Goal: Task Accomplishment & Management: Check status

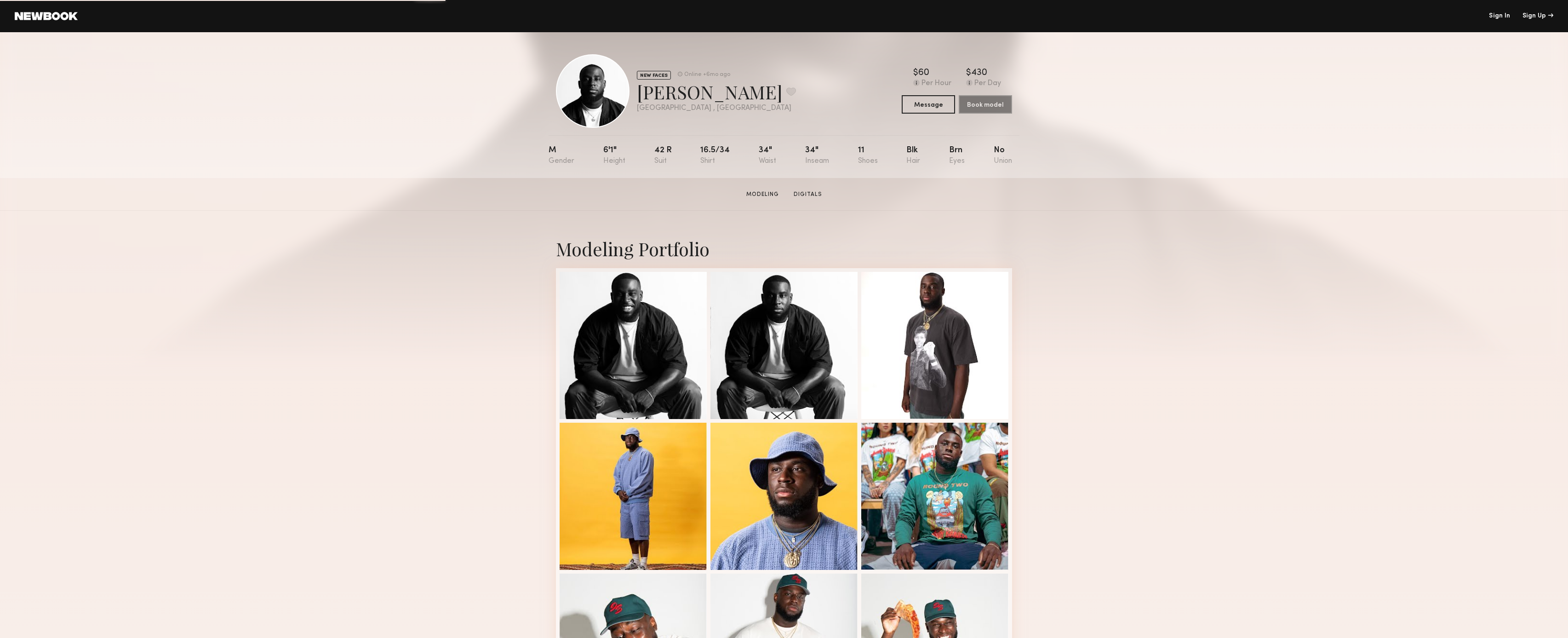
click at [1500, 16] on link "Sign In" at bounding box center [1499, 16] width 21 height 7
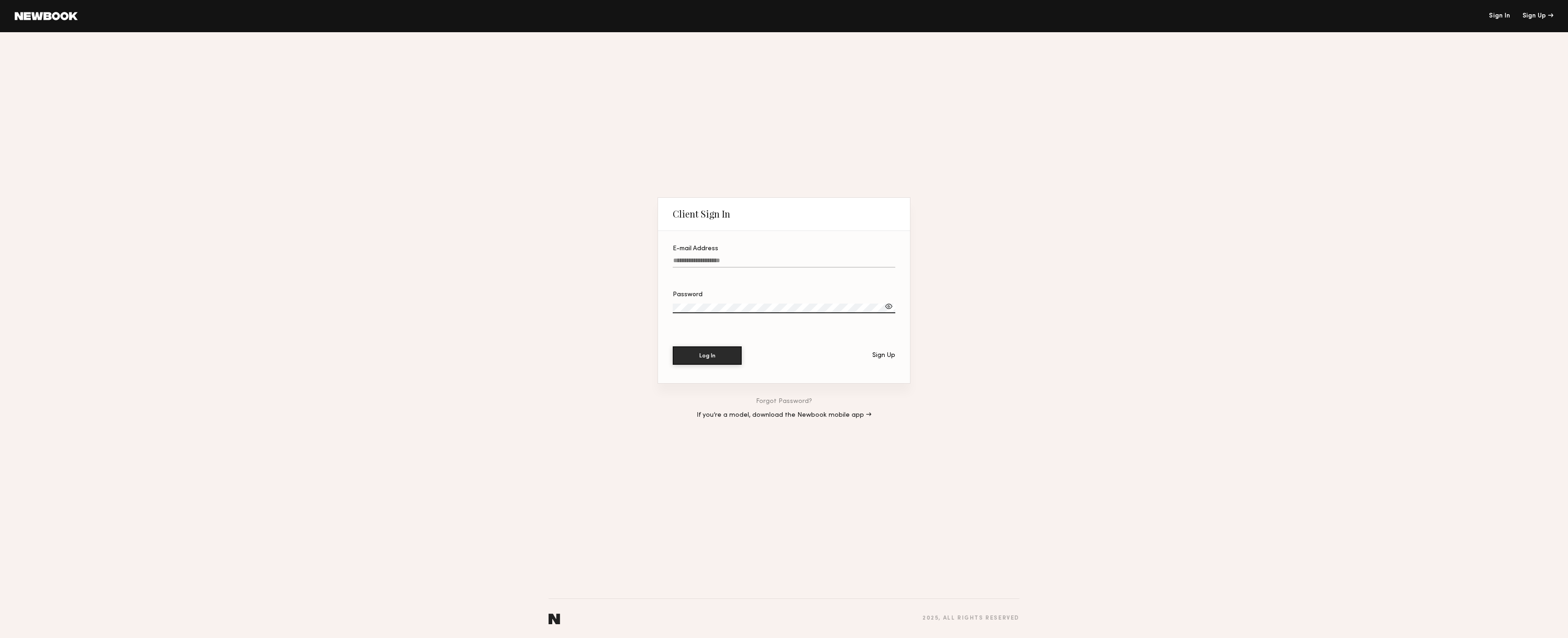
type input "**********"
click at [701, 349] on button "Log In" at bounding box center [707, 355] width 69 height 18
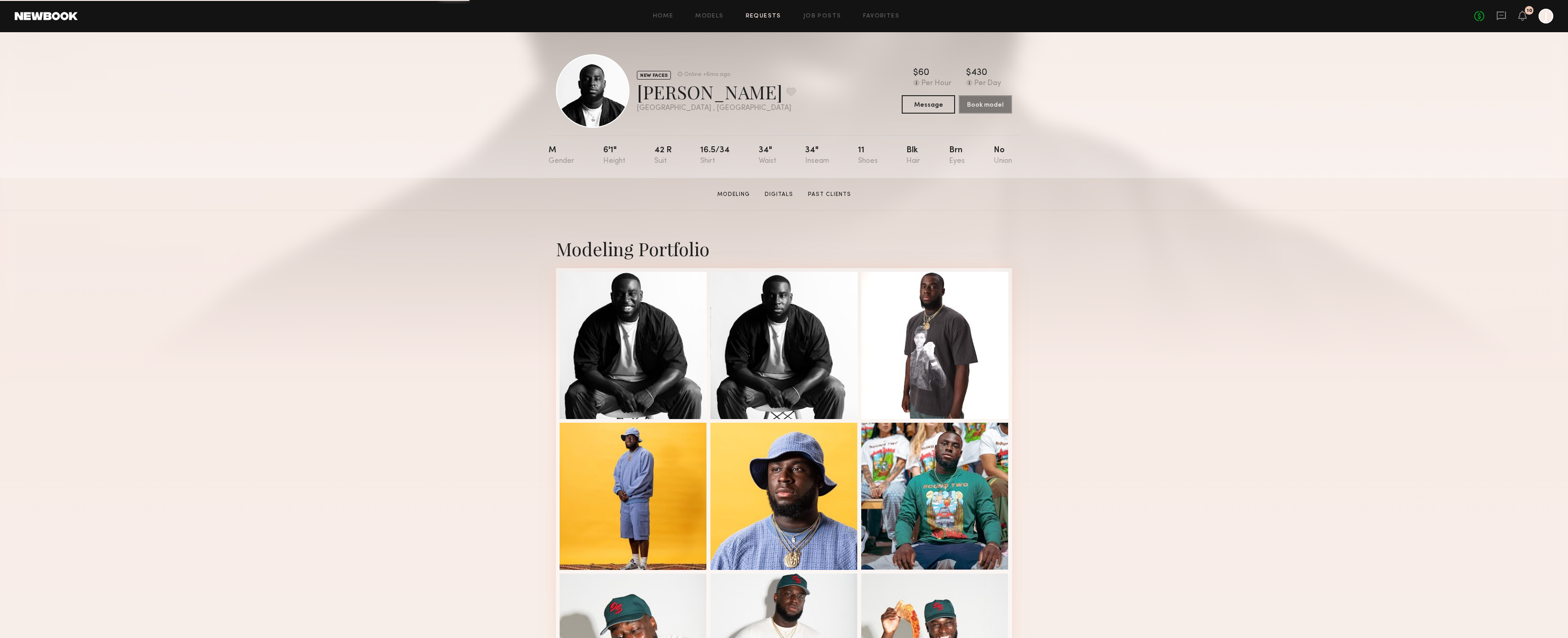
click at [780, 21] on div "Home Models Requests Job Posts Favorites Sign Out No fees up to $5,000 10 J" at bounding box center [816, 16] width 1475 height 15
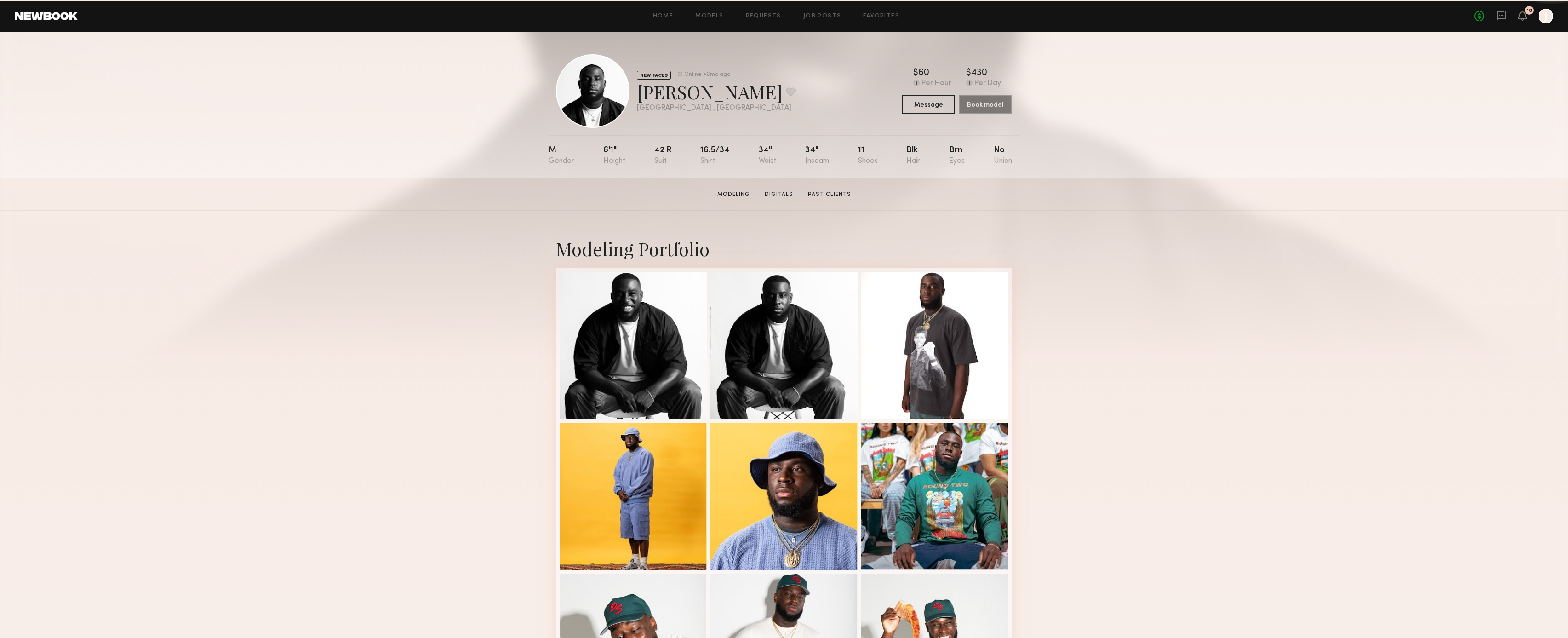
drag, startPoint x: 768, startPoint y: 16, endPoint x: 1099, endPoint y: 23, distance: 331.1
click at [769, 16] on link "Requests" at bounding box center [763, 16] width 35 height 6
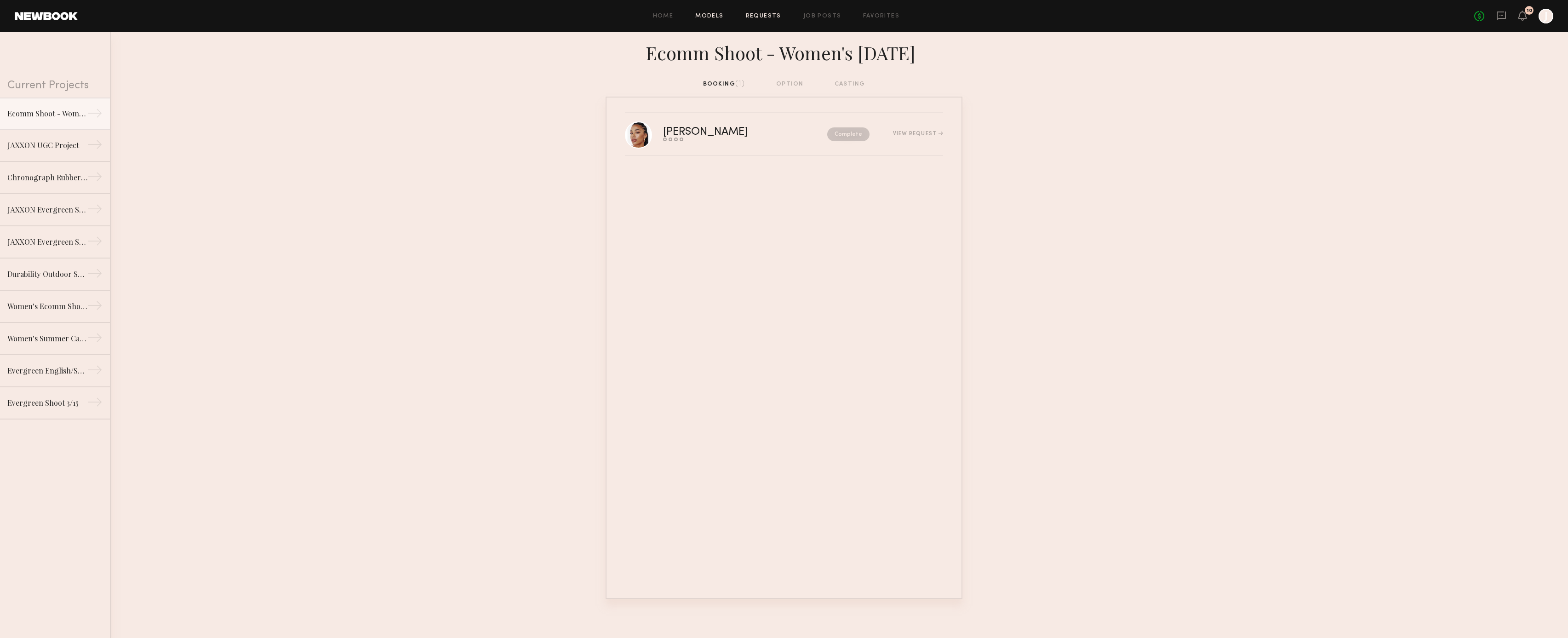
click at [713, 16] on link "Models" at bounding box center [709, 16] width 28 height 6
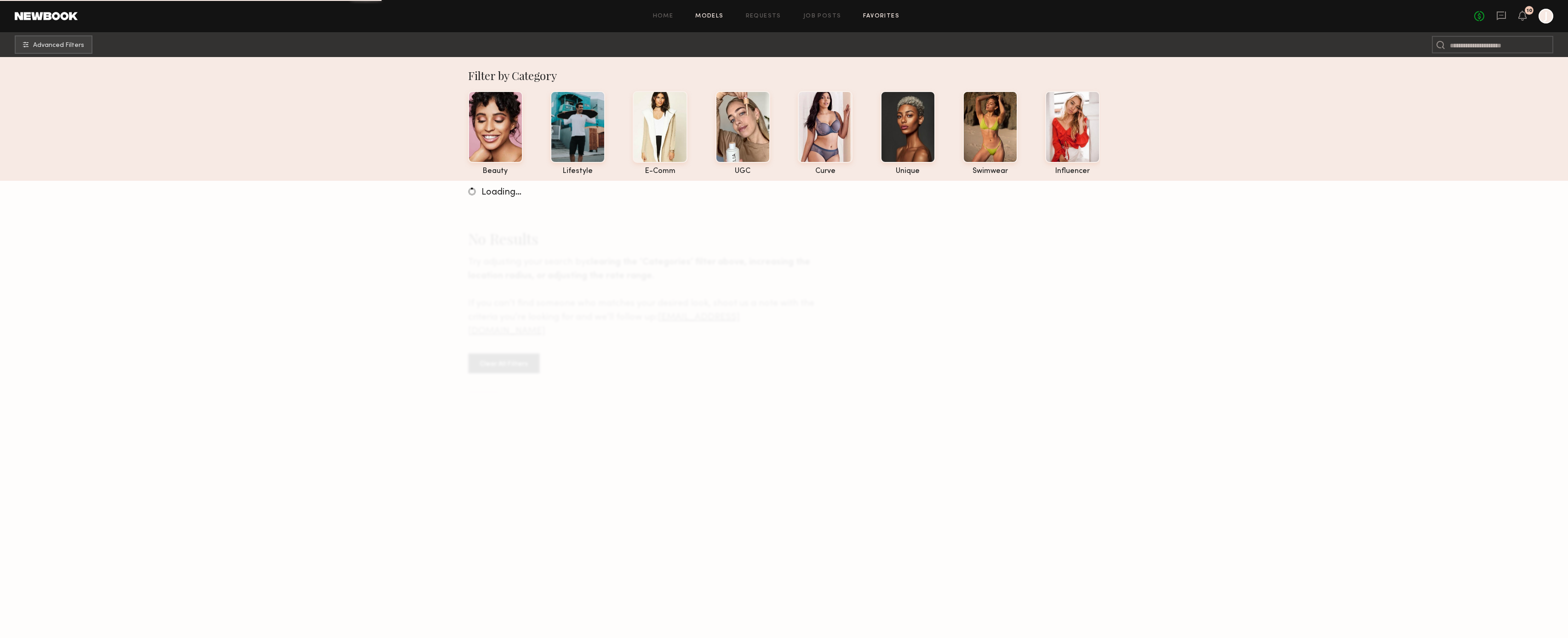
click at [881, 13] on link "Favorites" at bounding box center [881, 16] width 37 height 6
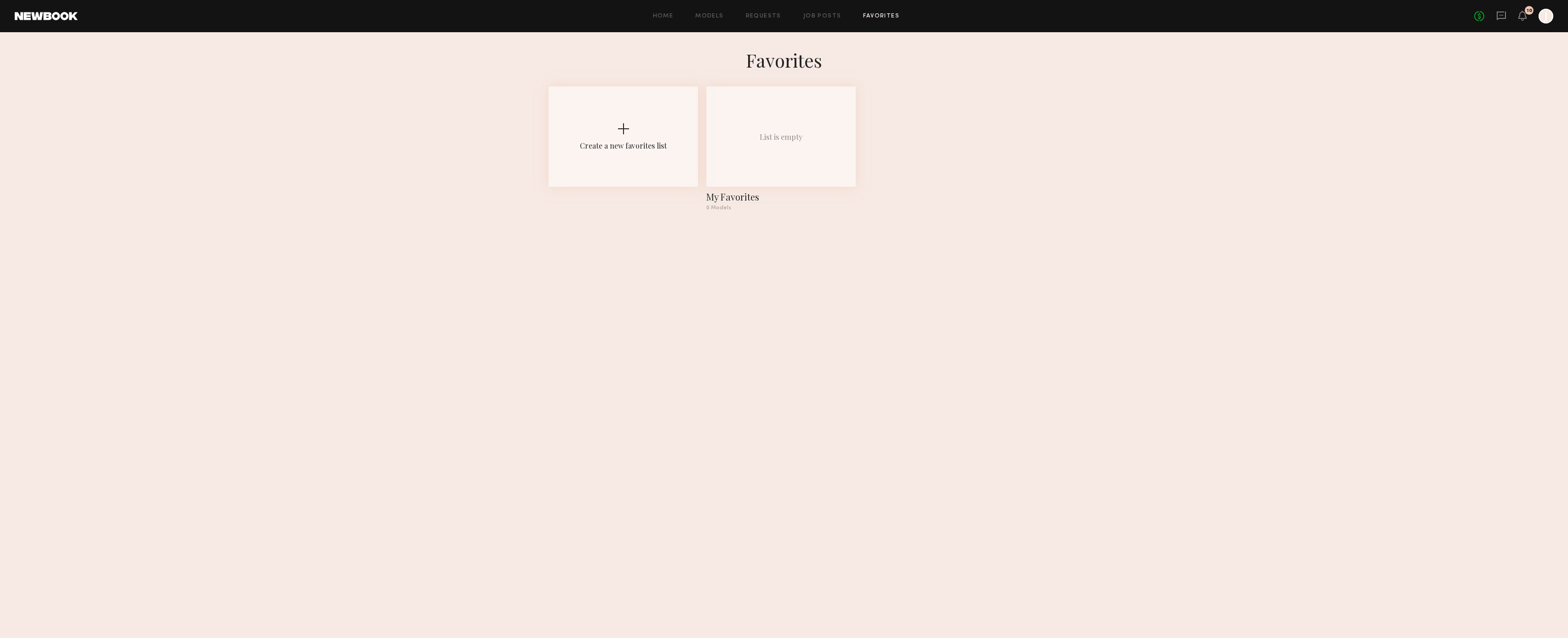
drag, startPoint x: 827, startPoint y: 18, endPoint x: 782, endPoint y: 21, distance: 45.1
click at [826, 18] on link "Job Posts" at bounding box center [822, 16] width 38 height 6
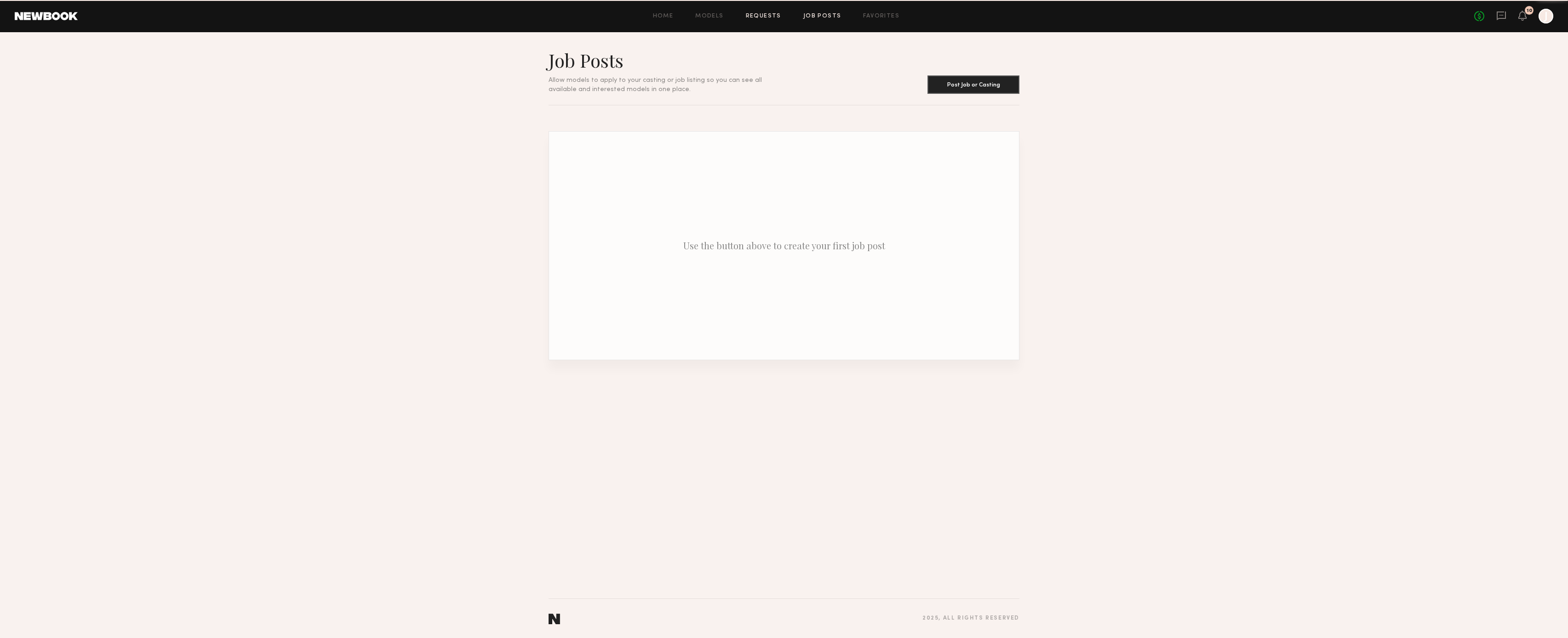
click at [755, 14] on link "Requests" at bounding box center [763, 16] width 35 height 6
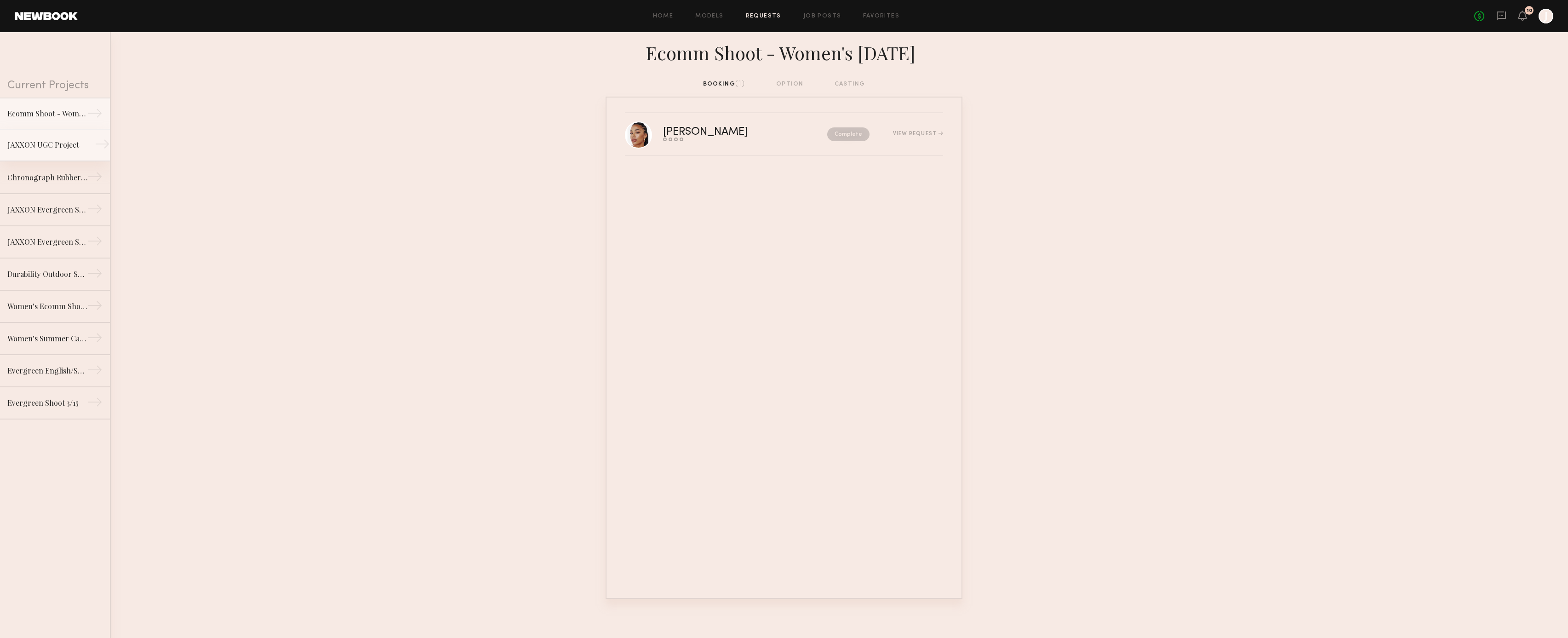
click at [46, 141] on div "JAXXON UGC Project" at bounding box center [47, 145] width 80 height 11
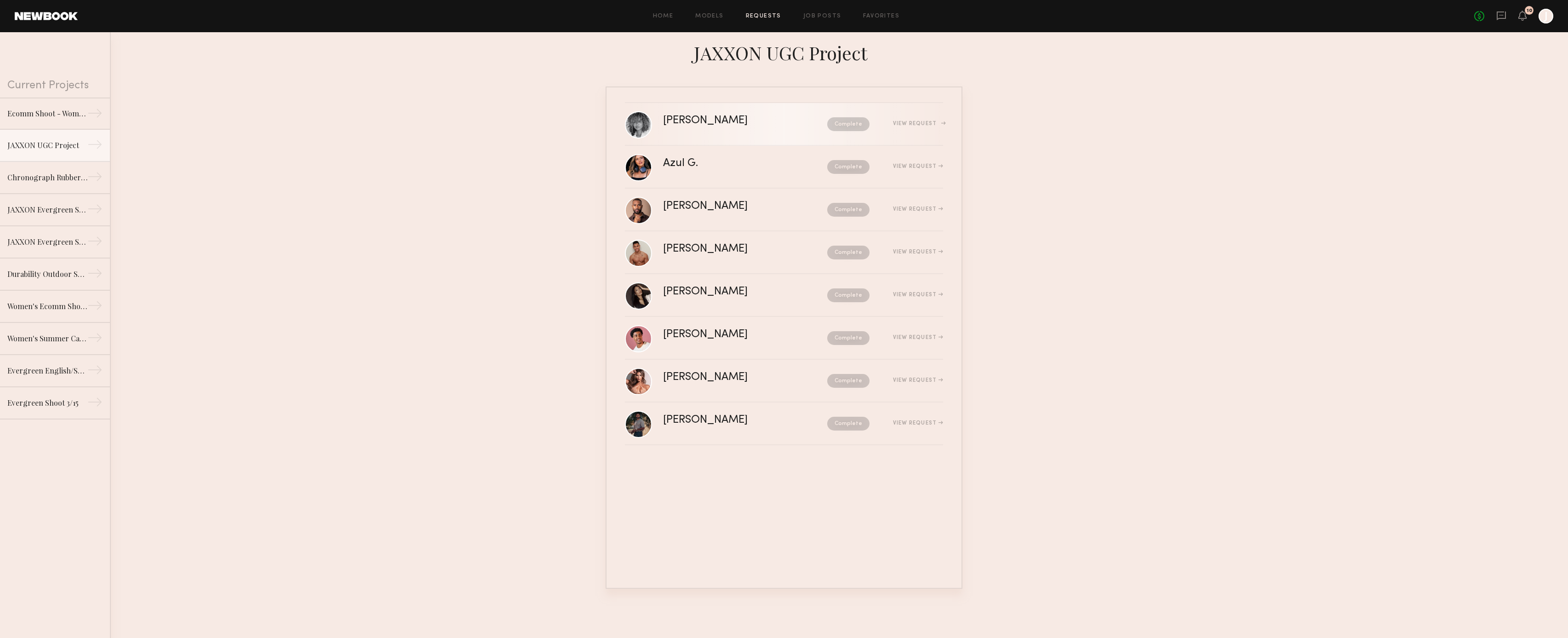
click at [906, 121] on div "View Request" at bounding box center [918, 124] width 50 height 5
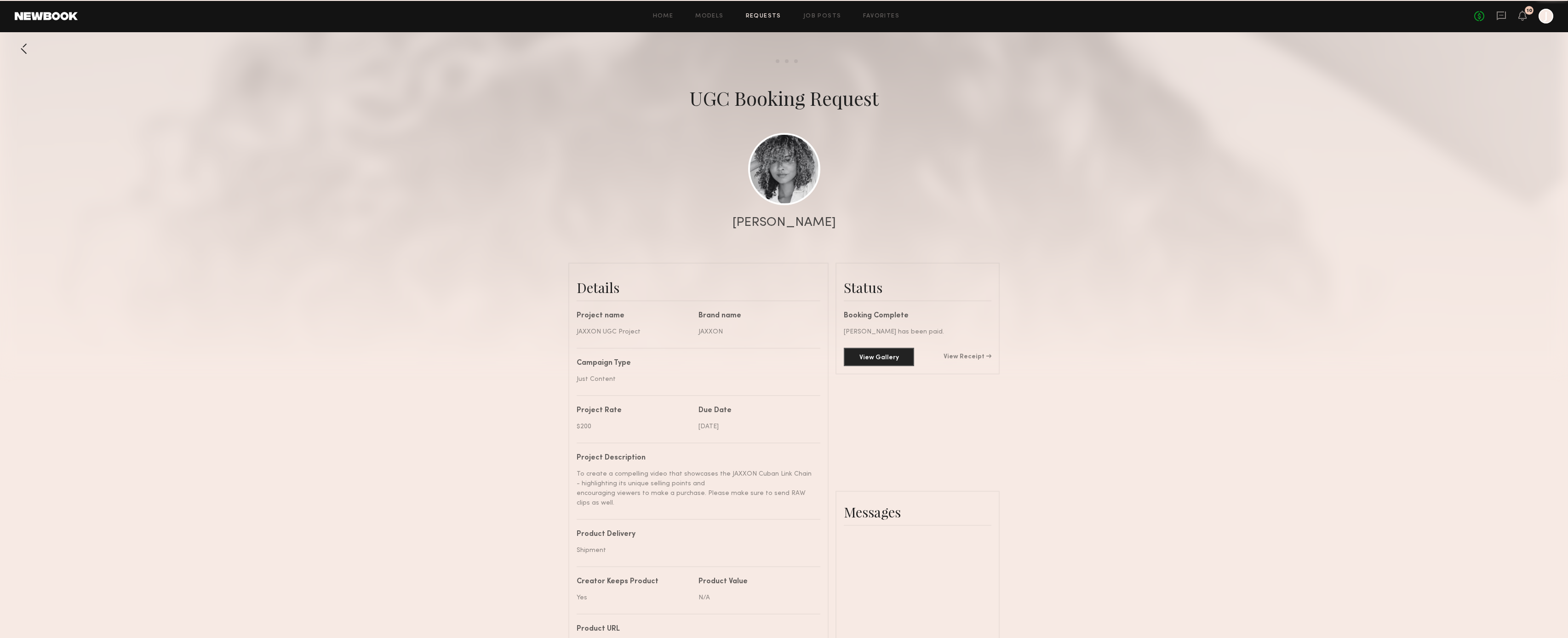
scroll to position [589, 0]
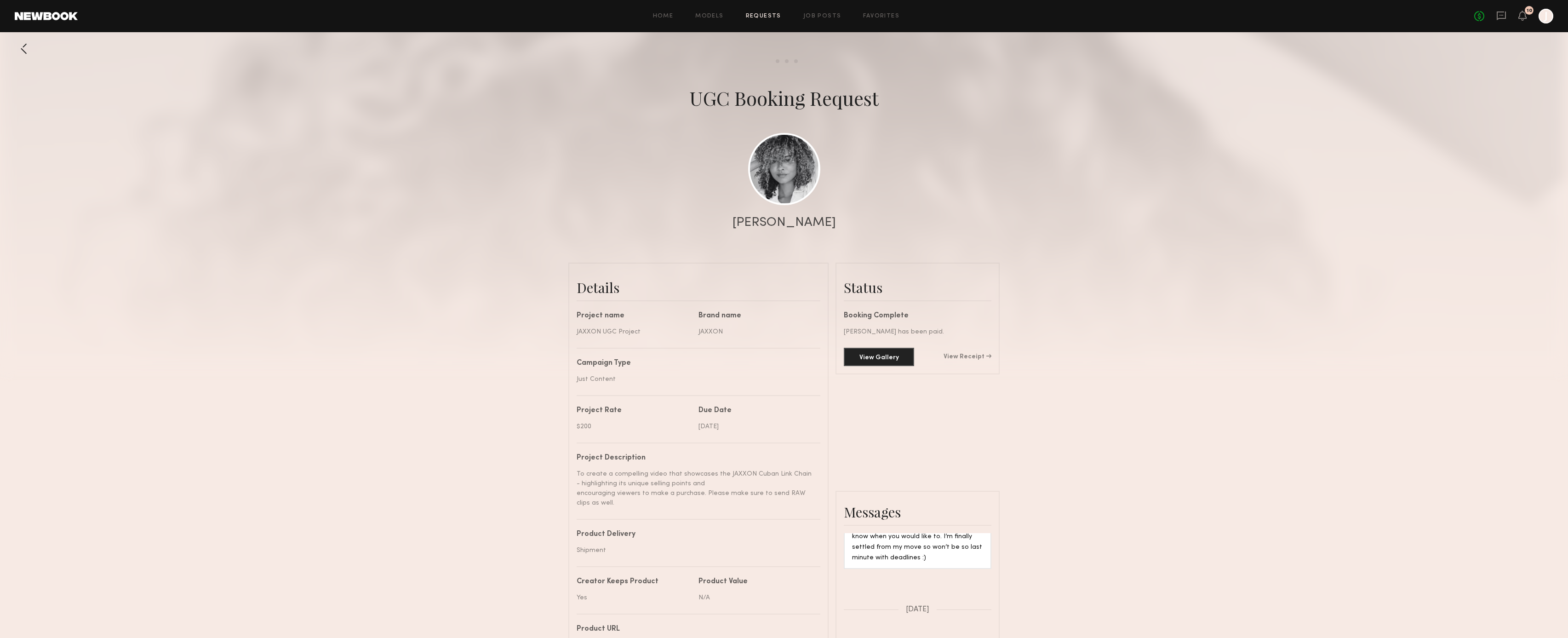
click at [884, 307] on div "Status Booking Complete [PERSON_NAME] has been paid. View Gallery View Receipt" at bounding box center [917, 318] width 147 height 95
click at [890, 317] on div "Booking Complete [PERSON_NAME] has been paid. View Gallery View Receipt" at bounding box center [917, 339] width 147 height 54
click at [889, 315] on div "Booking Complete" at bounding box center [917, 316] width 147 height 7
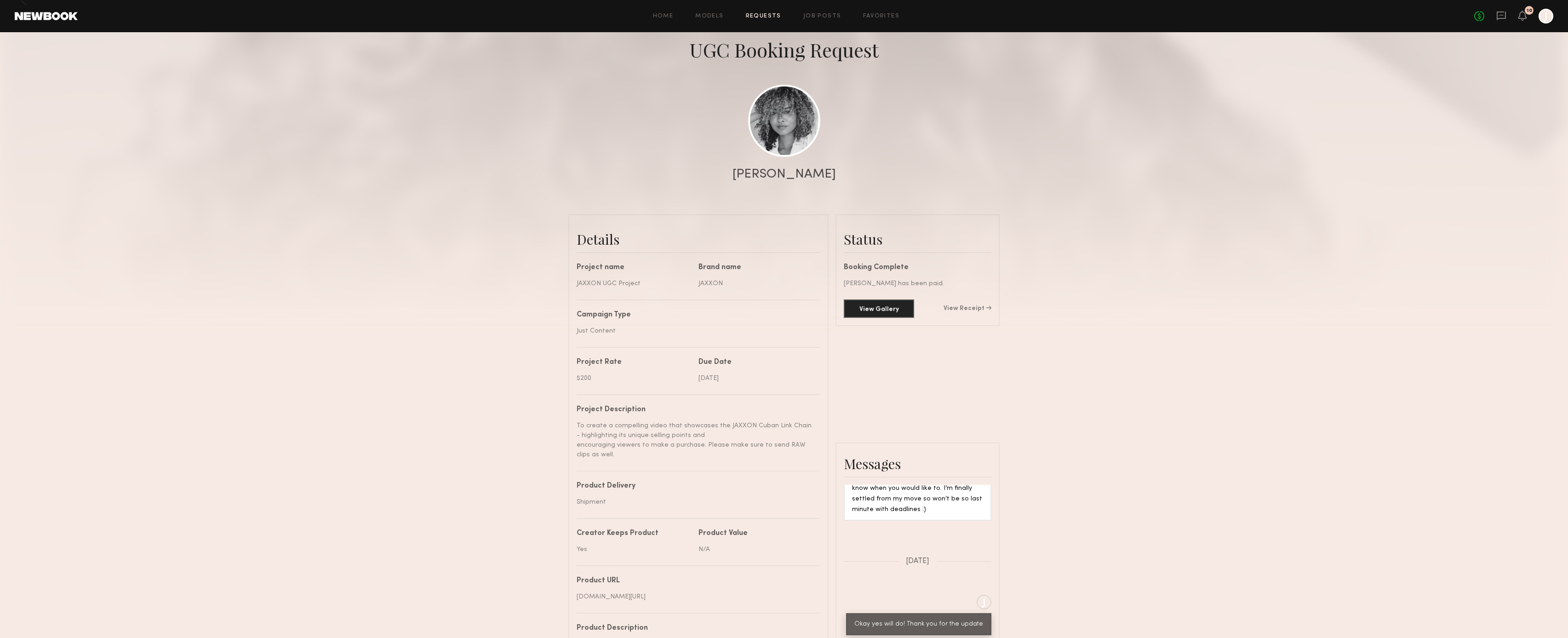
scroll to position [71, 0]
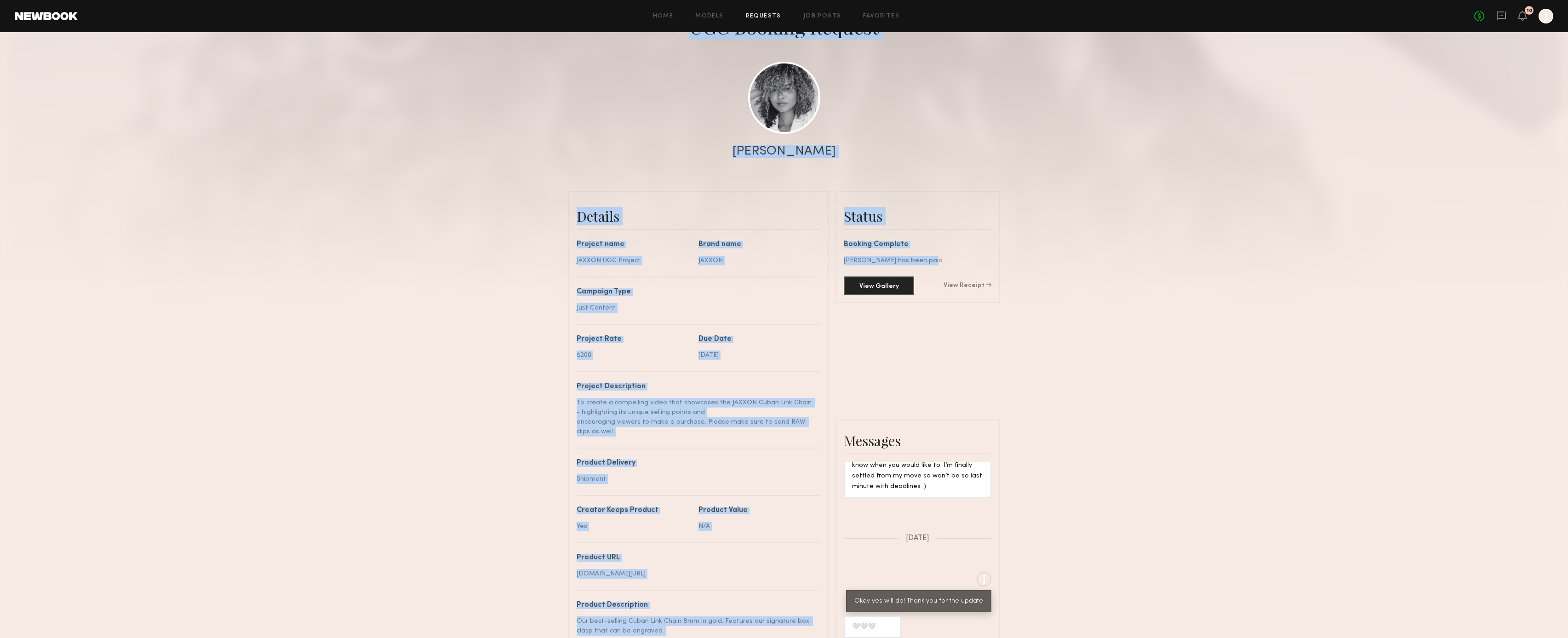
drag, startPoint x: 1038, startPoint y: 205, endPoint x: 1250, endPoint y: 65, distance: 254.1
click at [1199, 105] on div "Send request Model response Review content UGC Booking Request [PERSON_NAME] De…" at bounding box center [784, 410] width 1568 height 883
click at [875, 278] on button "View Gallery" at bounding box center [879, 285] width 71 height 18
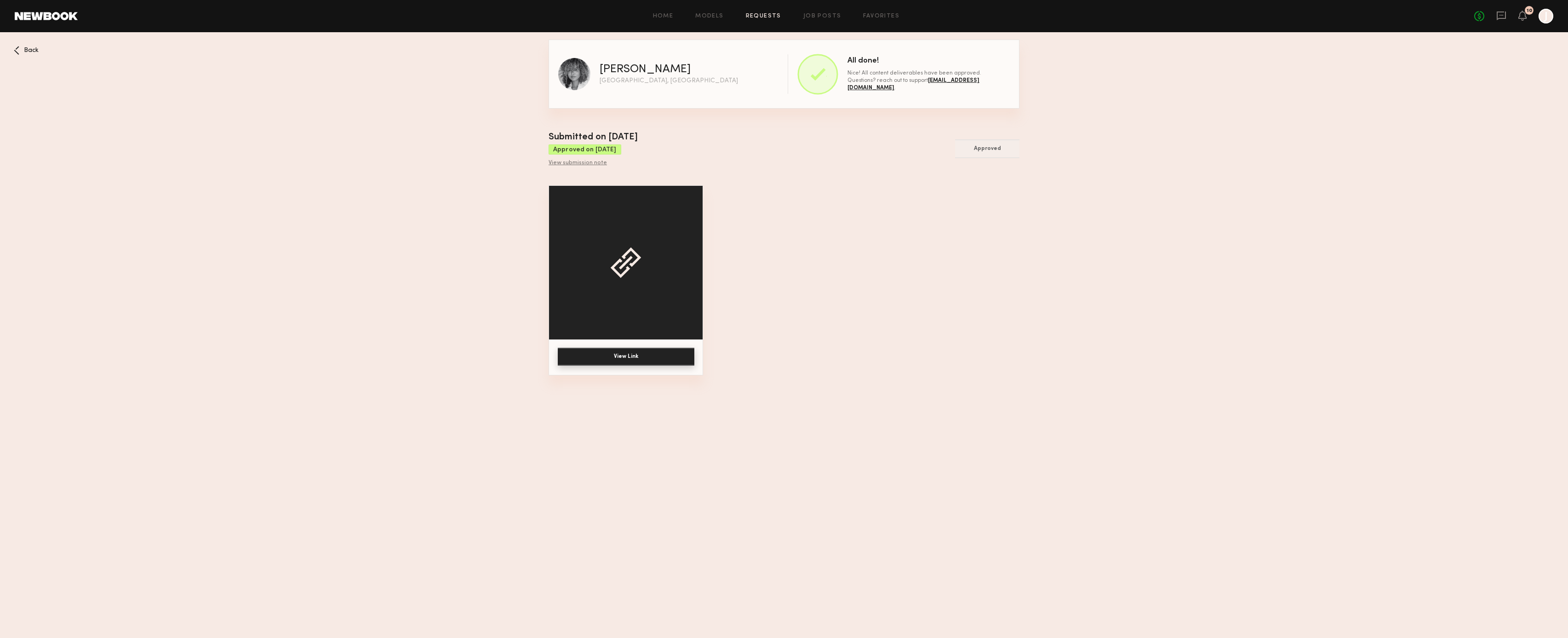
click at [832, 178] on div "Submitted on [DATE] Approved on [DATE] View submission note Approved View Link" at bounding box center [784, 253] width 471 height 245
click at [612, 352] on button "View Link" at bounding box center [626, 356] width 136 height 18
